Goal: Find specific page/section: Find specific page/section

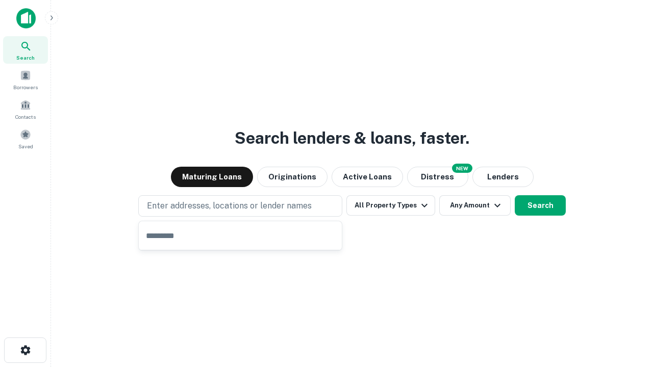
type input "**********"
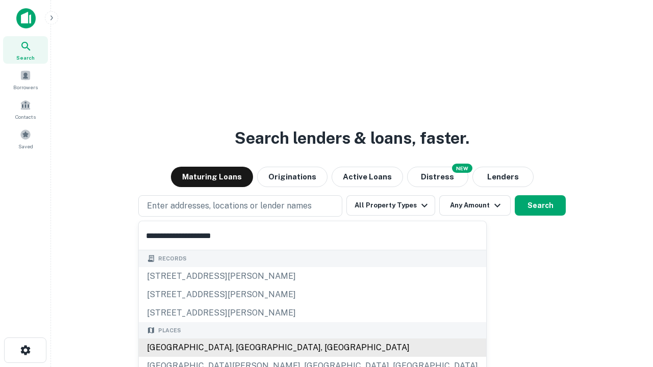
click at [244, 348] on div "Santa Monica, CA, USA" at bounding box center [312, 348] width 347 height 18
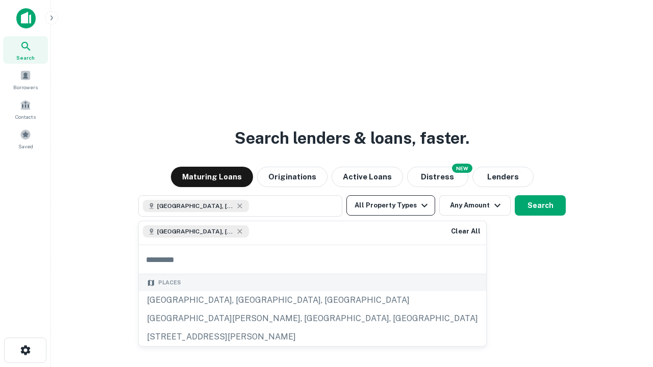
click at [391, 206] on button "All Property Types" at bounding box center [390, 205] width 89 height 20
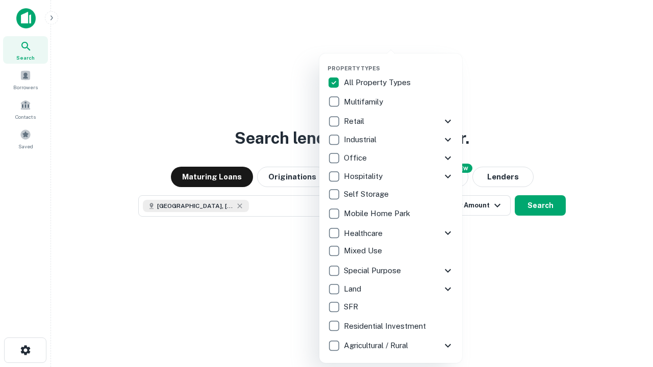
click at [399, 62] on button "button" at bounding box center [398, 62] width 143 height 1
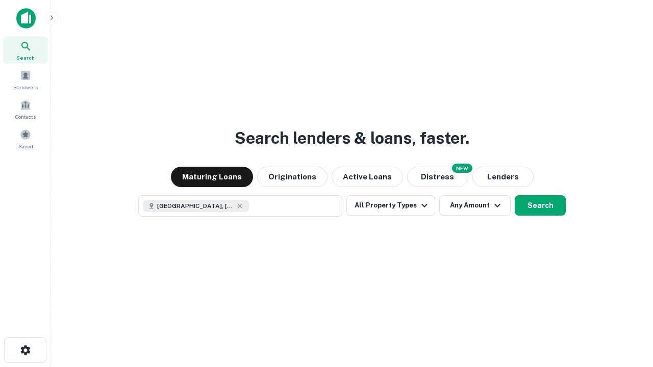
scroll to position [16, 0]
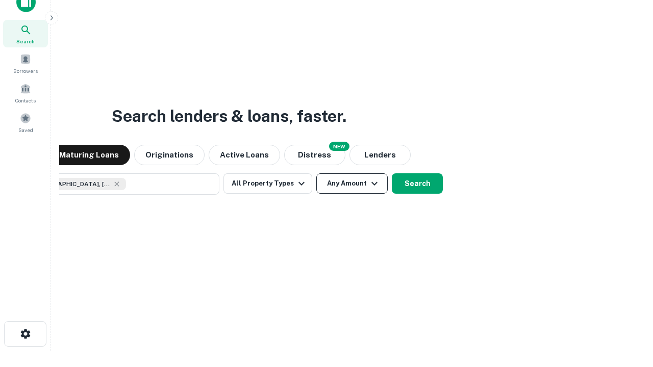
click at [316, 173] on button "Any Amount" at bounding box center [351, 183] width 71 height 20
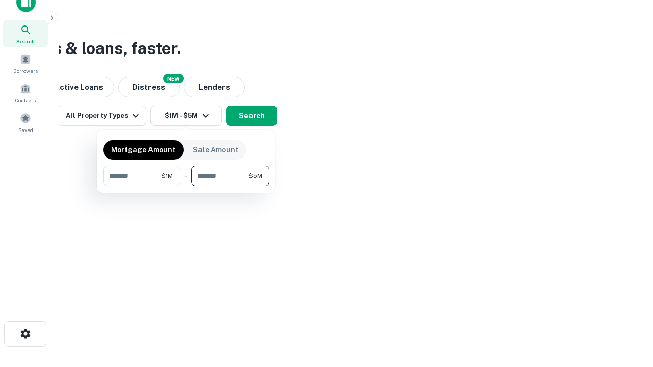
type input "*******"
click at [186, 186] on button "button" at bounding box center [186, 186] width 166 height 1
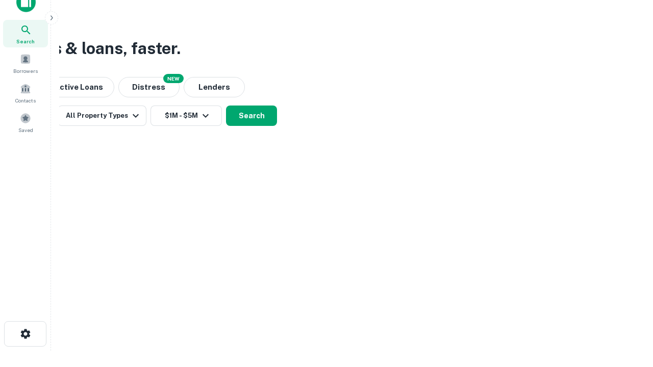
scroll to position [16, 0]
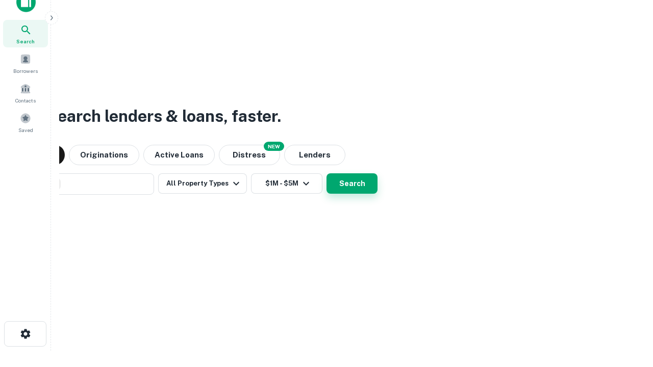
click at [326, 173] on button "Search" at bounding box center [351, 183] width 51 height 20
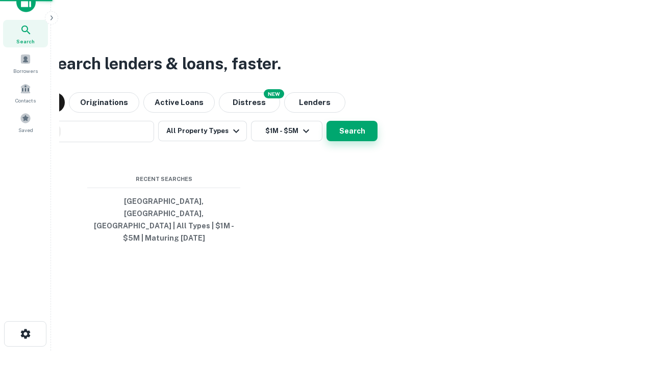
scroll to position [33, 289]
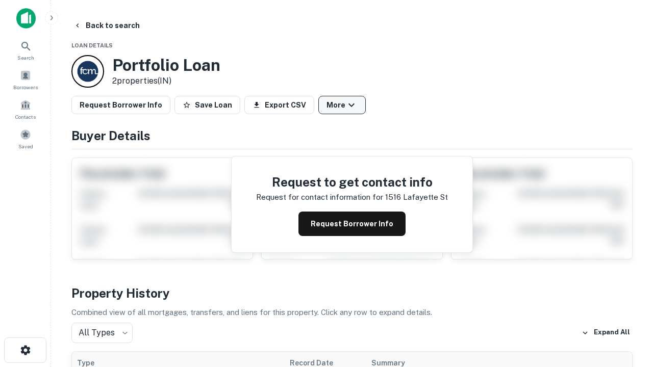
click at [342, 105] on button "More" at bounding box center [341, 105] width 47 height 18
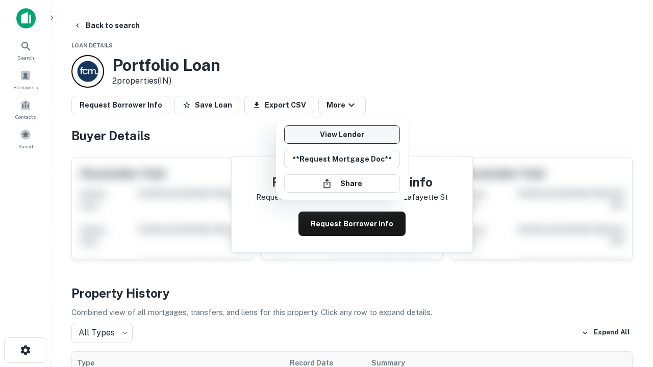
click at [342, 135] on link "View Lender" at bounding box center [342, 134] width 116 height 18
